Goal: Check status: Check status

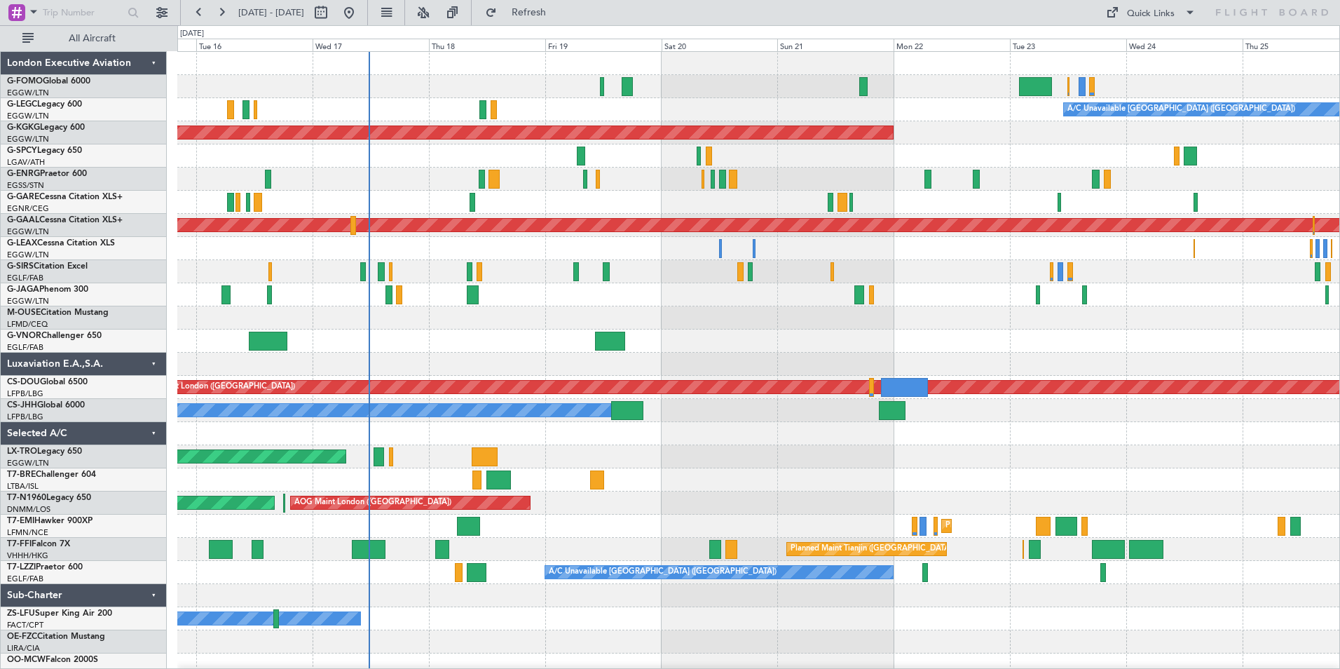
click at [464, 345] on div "A/C Unavailable [GEOGRAPHIC_DATA] ([GEOGRAPHIC_DATA]) Planned Maint [GEOGRAPHIC…" at bounding box center [758, 375] width 1162 height 647
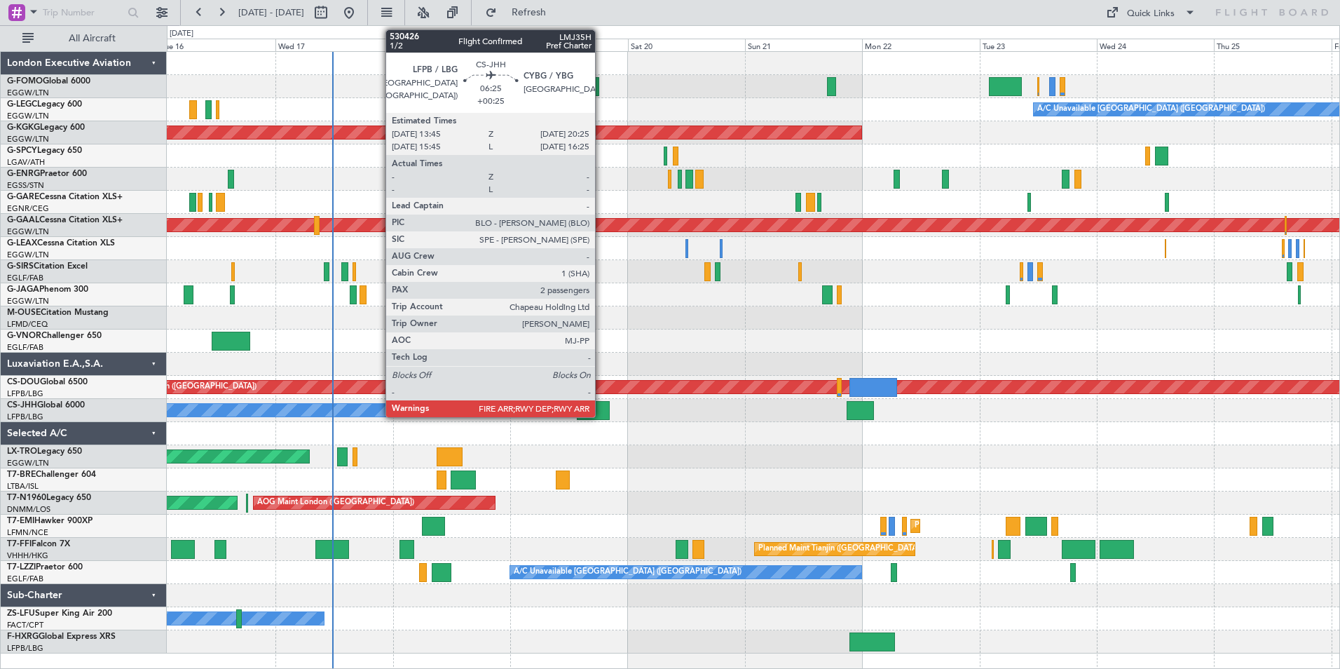
click at [601, 406] on div at bounding box center [593, 410] width 33 height 19
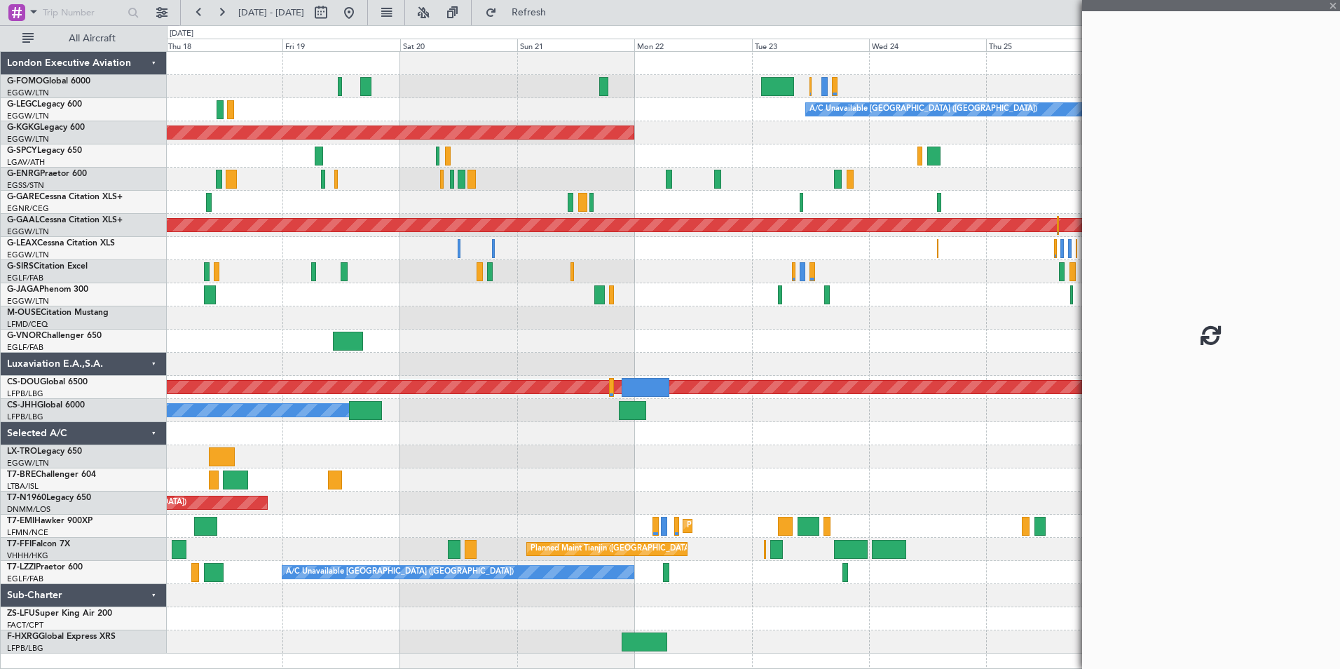
click at [690, 363] on div "A/C Unavailable [GEOGRAPHIC_DATA] ([GEOGRAPHIC_DATA]) AOG Maint [GEOGRAPHIC_DAT…" at bounding box center [753, 352] width 1172 height 601
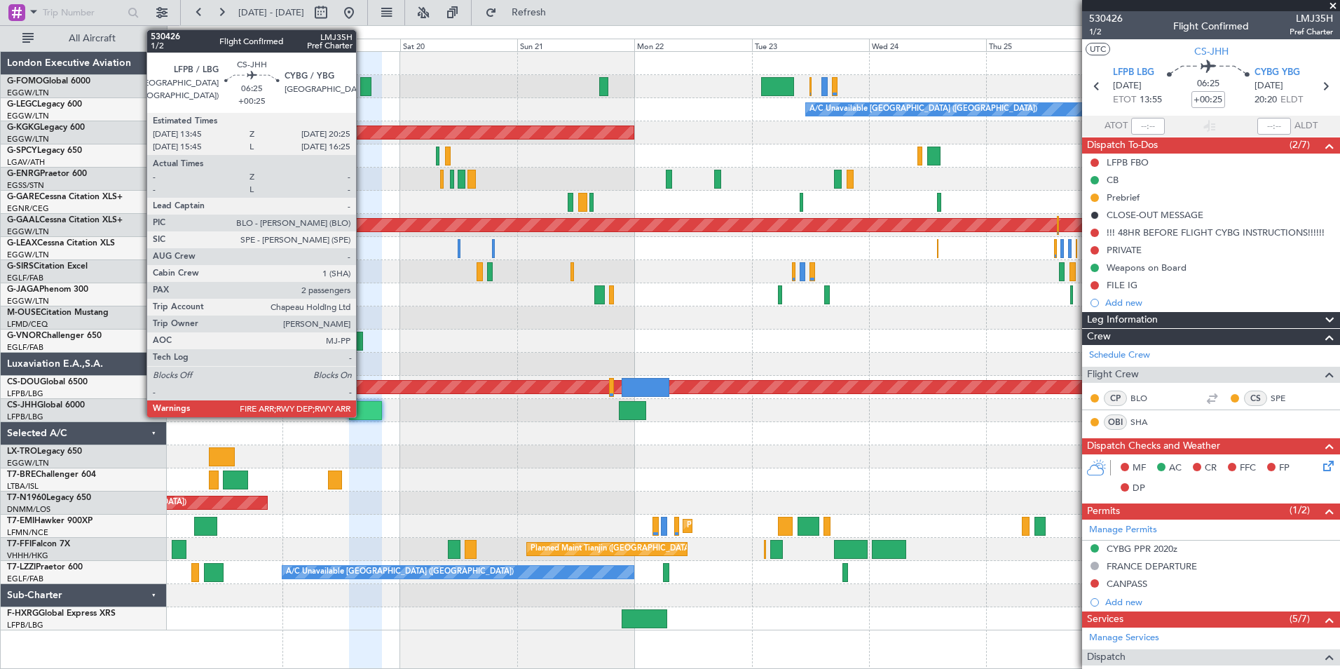
click at [361, 407] on div at bounding box center [365, 410] width 33 height 19
click at [361, 408] on div at bounding box center [365, 410] width 33 height 19
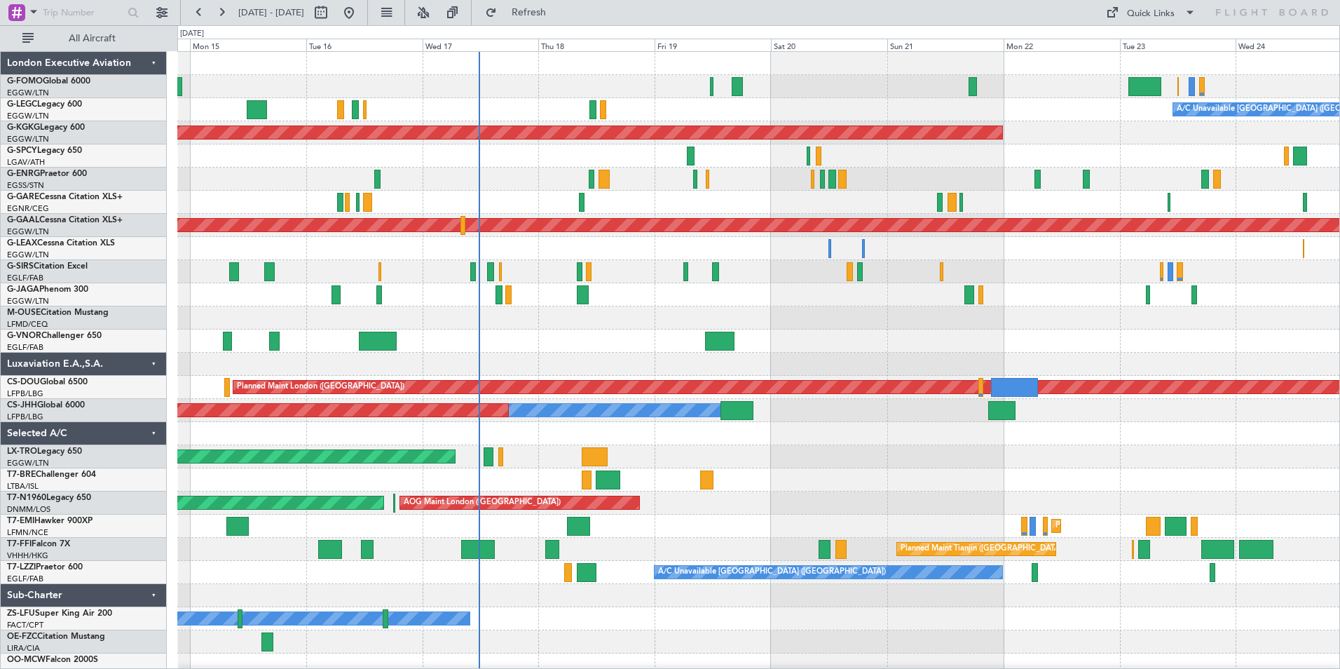
click at [617, 381] on div "A/C Unavailable [GEOGRAPHIC_DATA] ([GEOGRAPHIC_DATA]) Planned Maint [GEOGRAPHIC…" at bounding box center [758, 375] width 1162 height 647
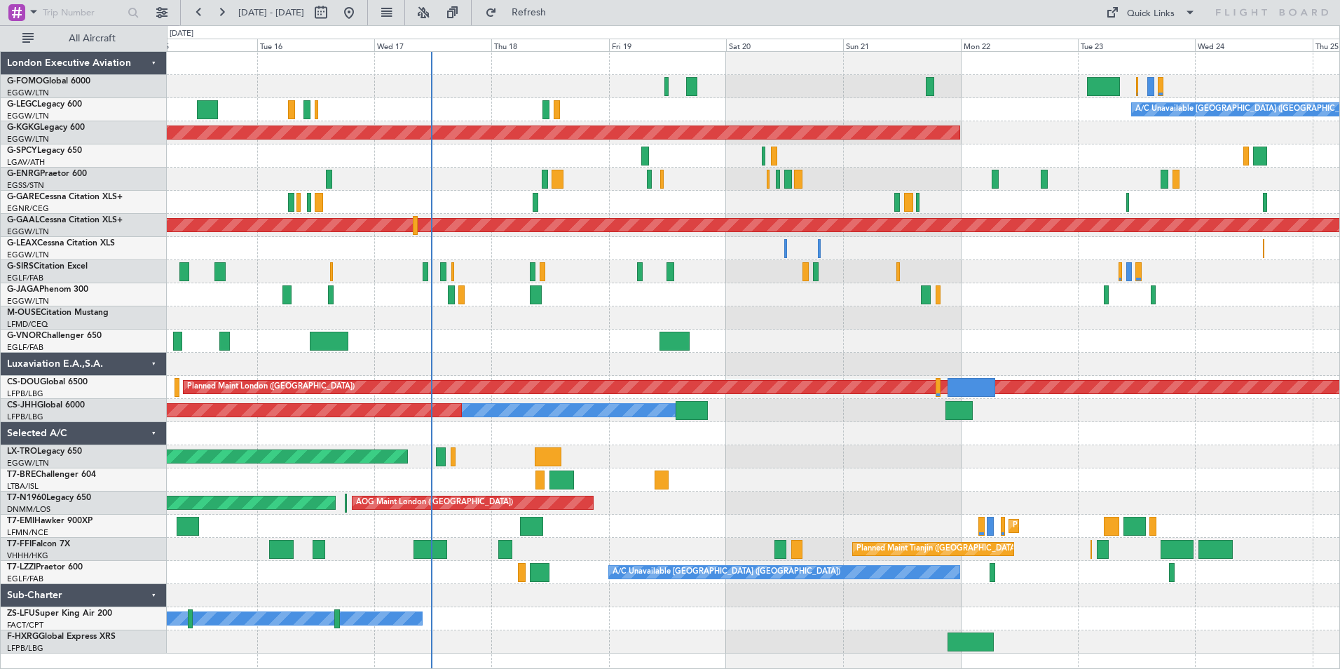
click at [635, 315] on div at bounding box center [753, 317] width 1172 height 23
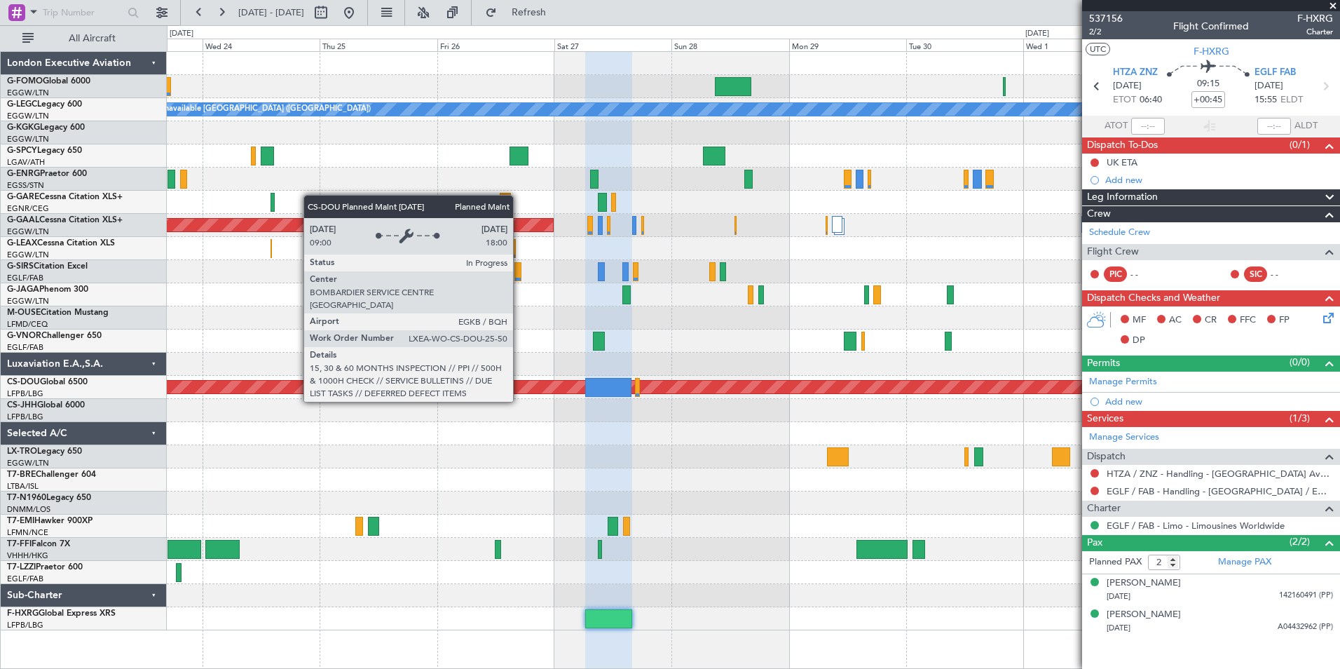
click at [1101, 465] on fb-app "23 Sep 2025 - 03 Oct 2025 Refresh Quick Links All Aircraft A/C Unavailable Lond…" at bounding box center [670, 340] width 1340 height 658
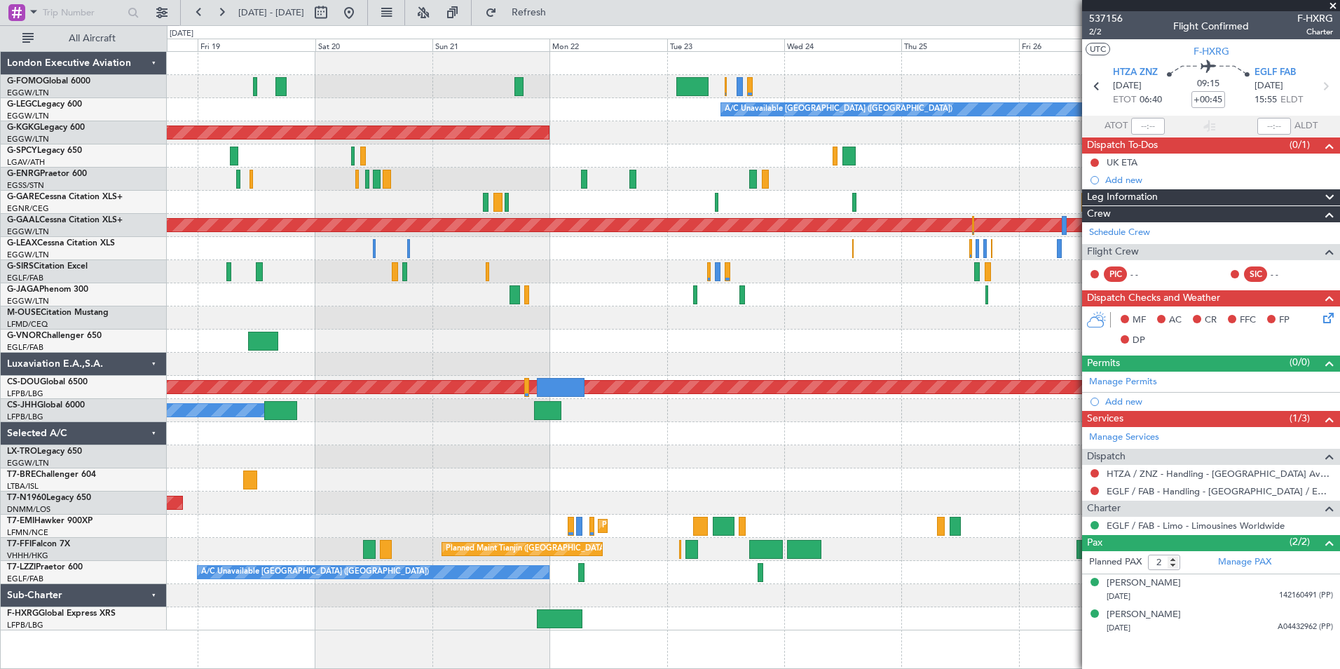
click at [723, 481] on div at bounding box center [753, 479] width 1172 height 23
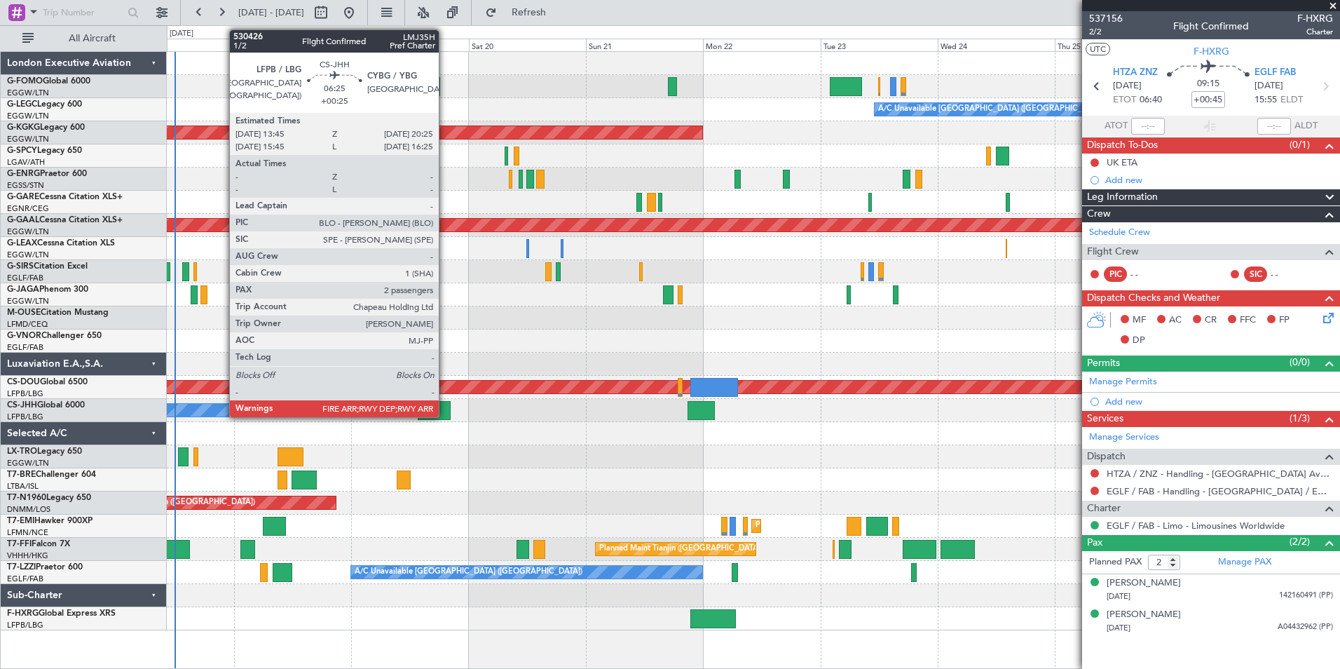
click at [445, 406] on div at bounding box center [434, 410] width 33 height 19
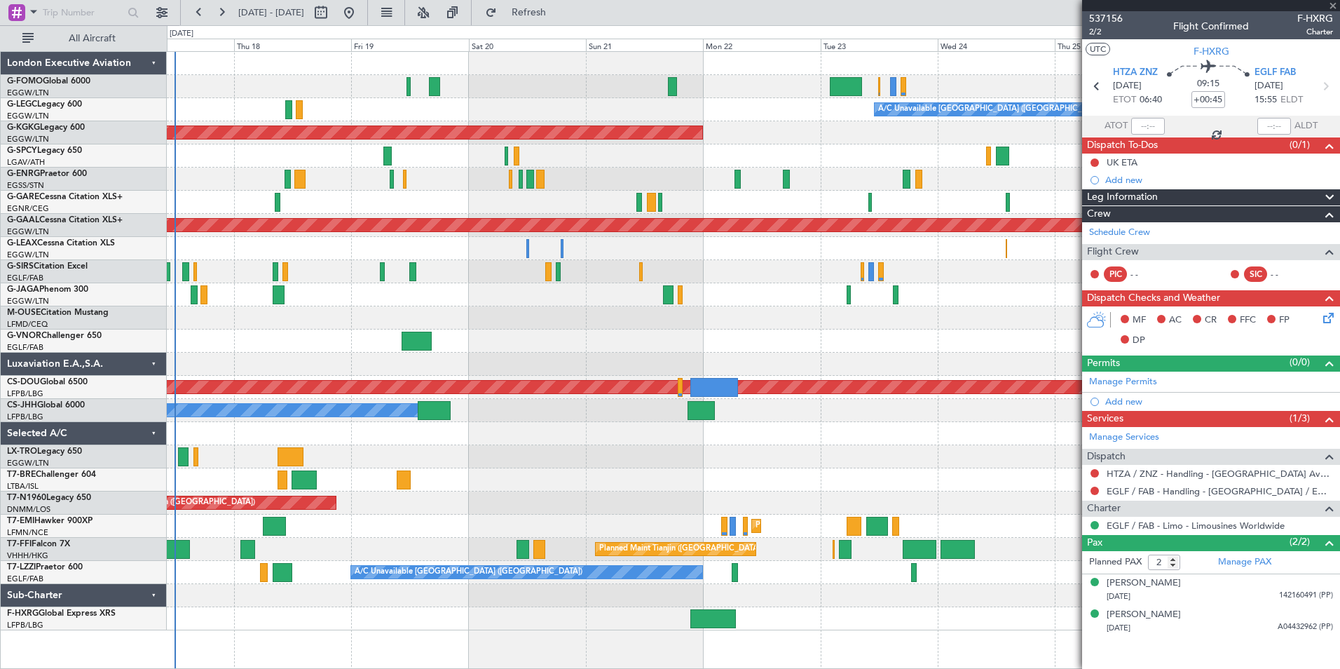
type input "+00:25"
